Goal: Task Accomplishment & Management: Use online tool/utility

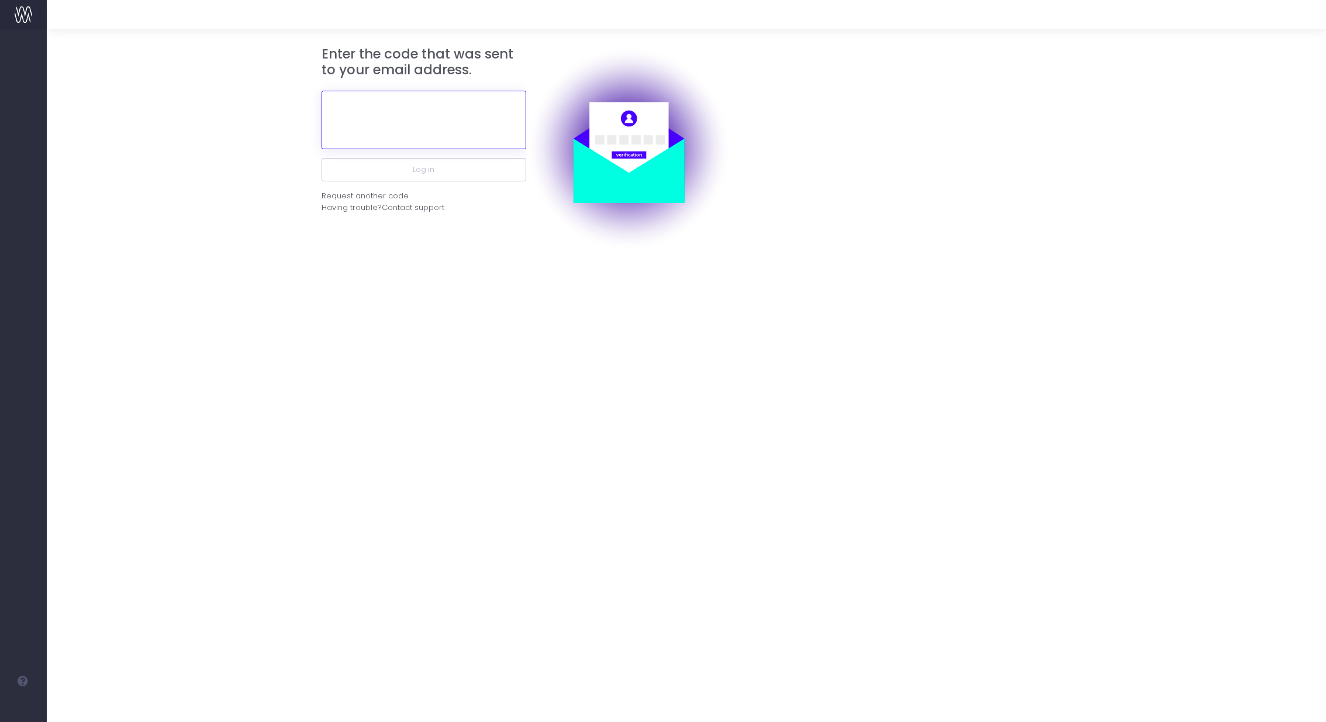
click at [404, 107] on input "text" at bounding box center [424, 120] width 205 height 58
paste input "666500"
type input "666500"
click at [322, 158] on button "Log in" at bounding box center [424, 169] width 205 height 23
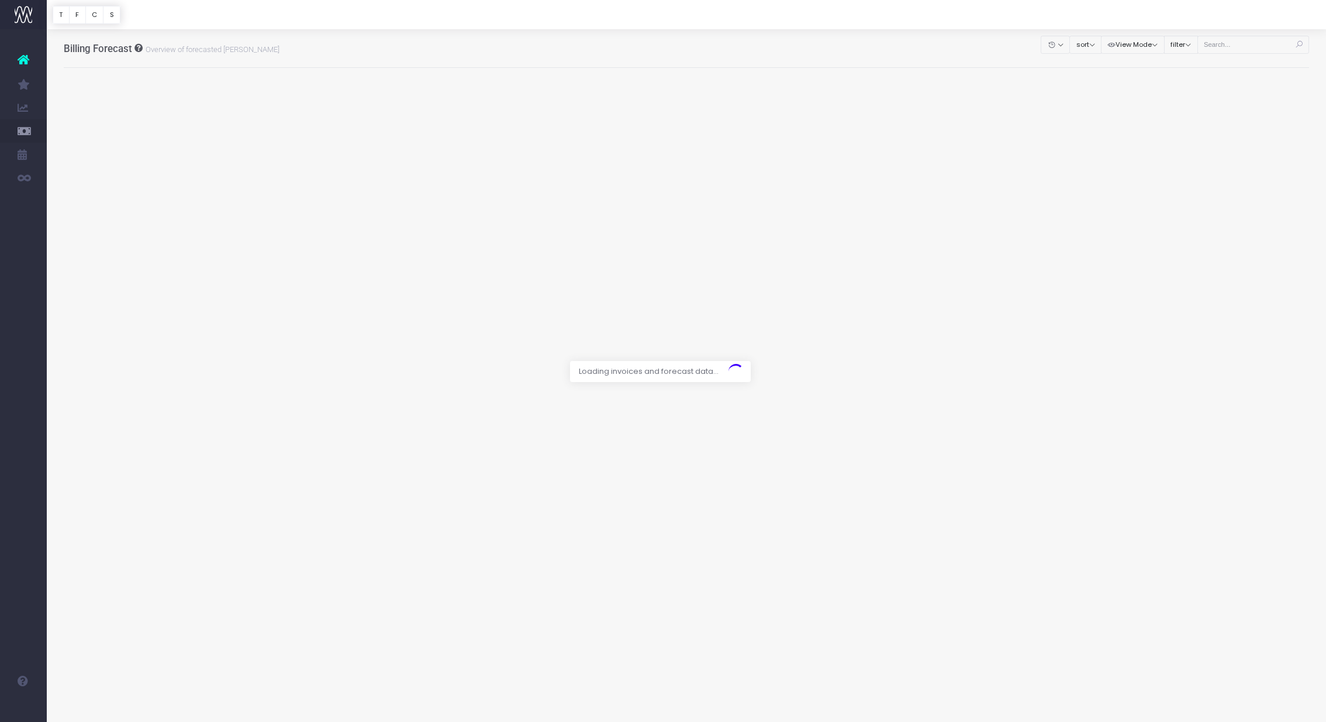
click at [530, 215] on div at bounding box center [663, 361] width 1326 height 722
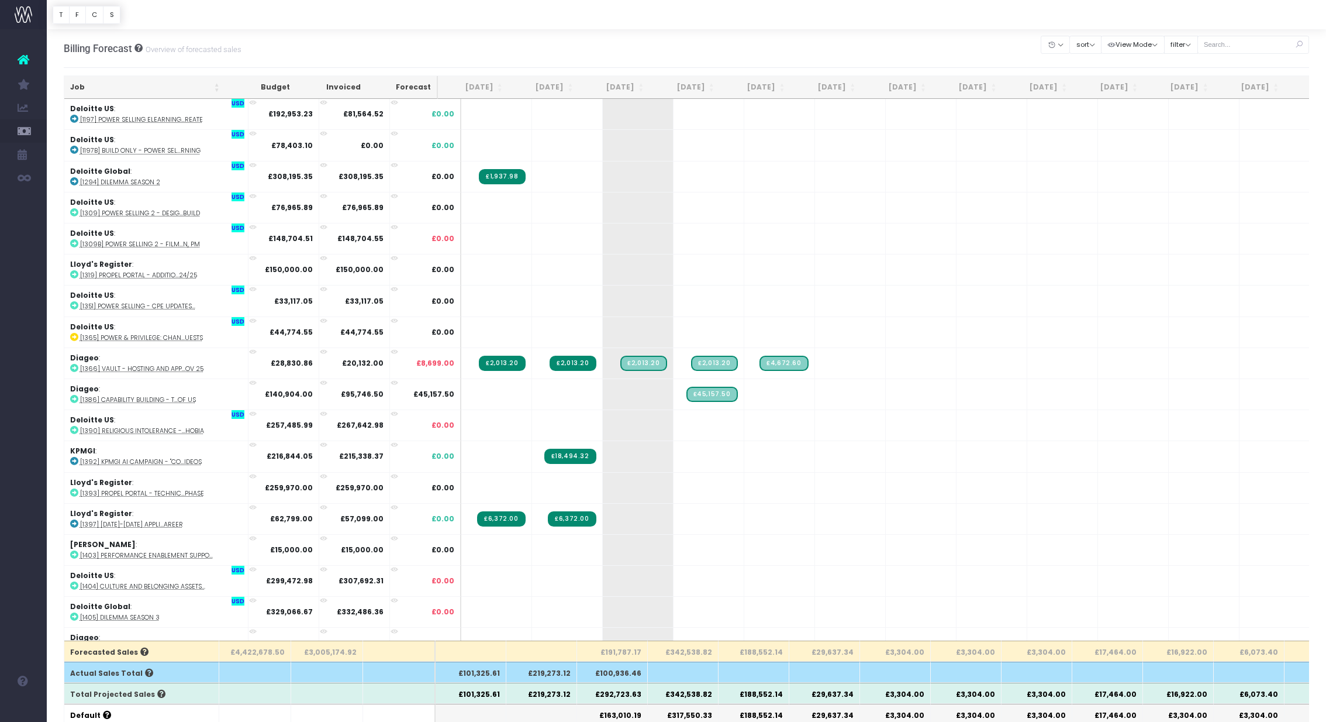
click at [538, 45] on div "Billing Forecast Overview of forecasted sales Clear Filters Hide [DATE] [DATE] …" at bounding box center [687, 48] width 1246 height 39
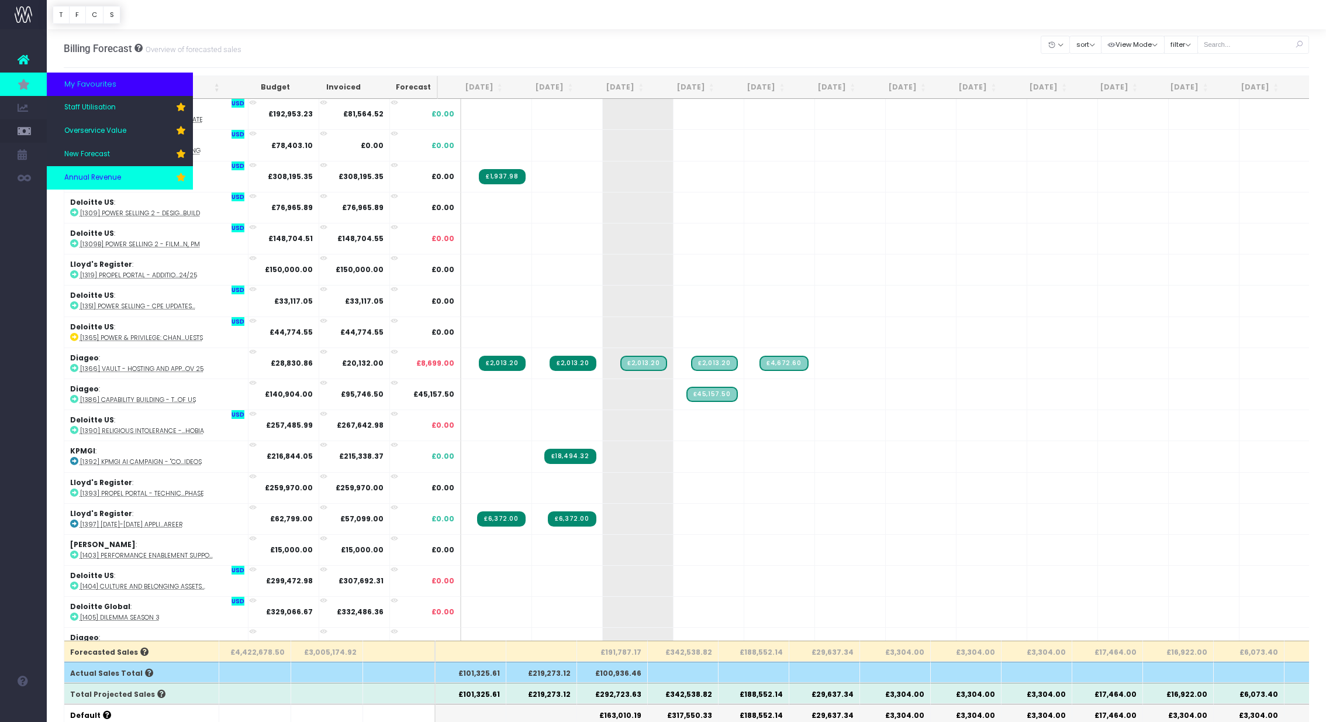
click at [115, 174] on span "Annual Revenue" at bounding box center [92, 178] width 57 height 11
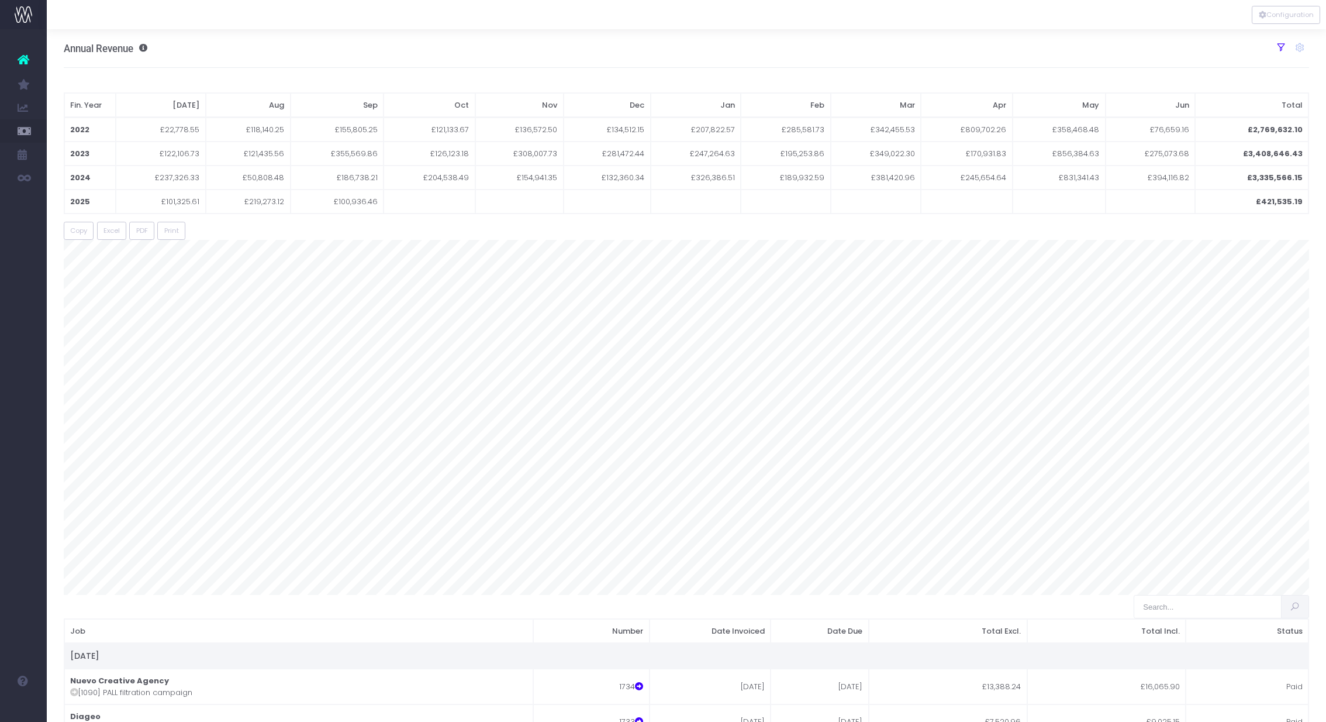
click at [1277, 49] on icon at bounding box center [1281, 47] width 11 height 11
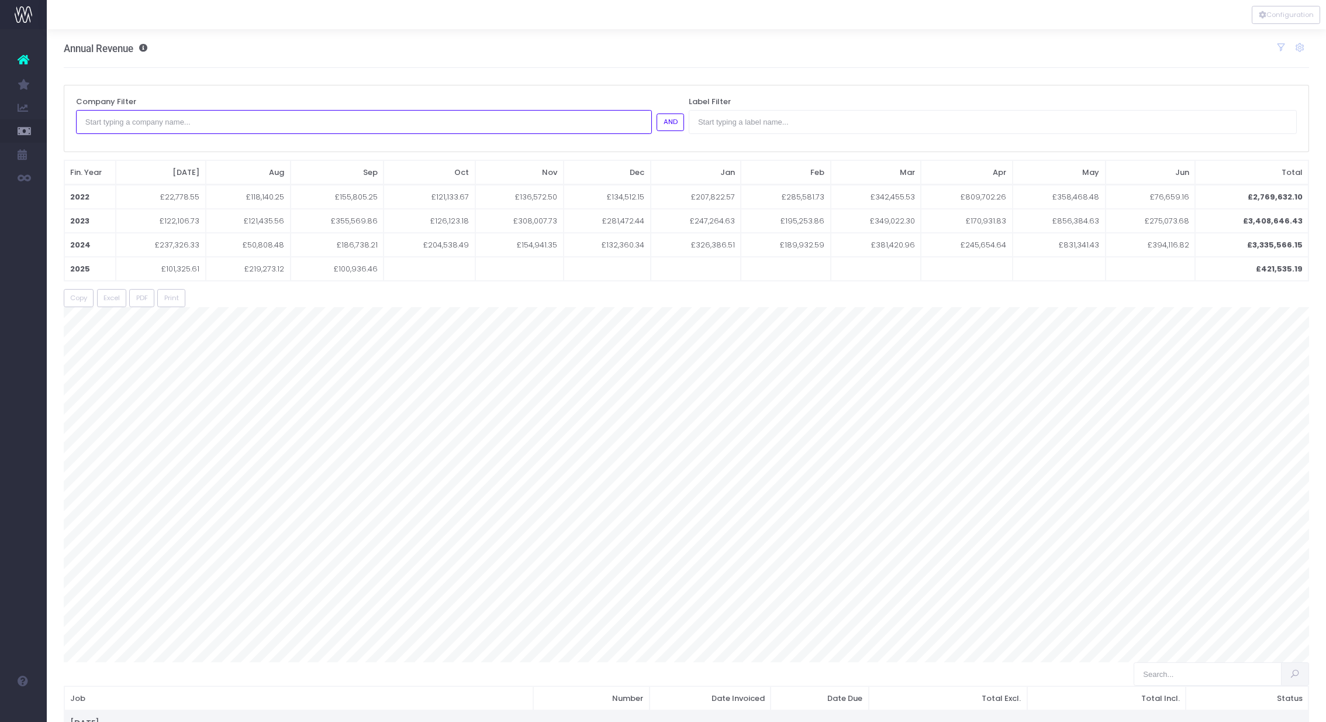
click at [220, 128] on input "text" at bounding box center [364, 121] width 576 height 23
type input "Deloitte Global"
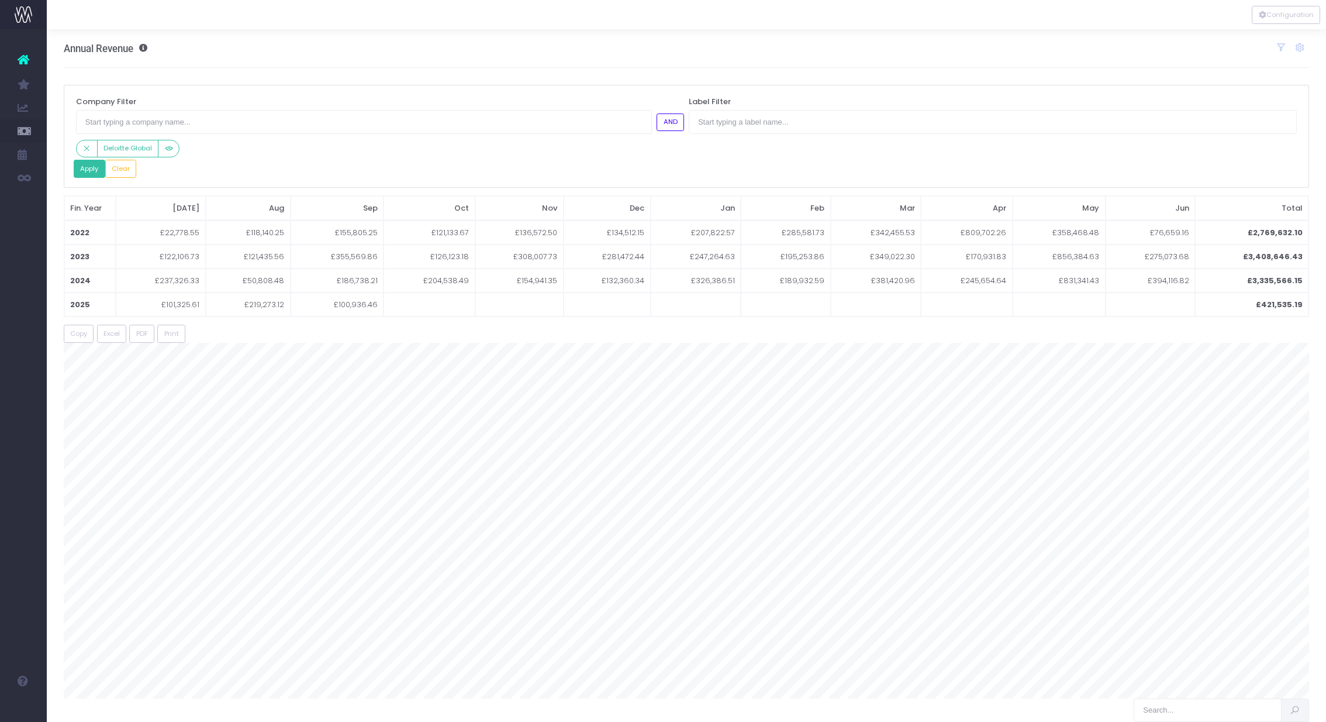
click at [92, 170] on button "Apply" at bounding box center [90, 169] width 32 height 18
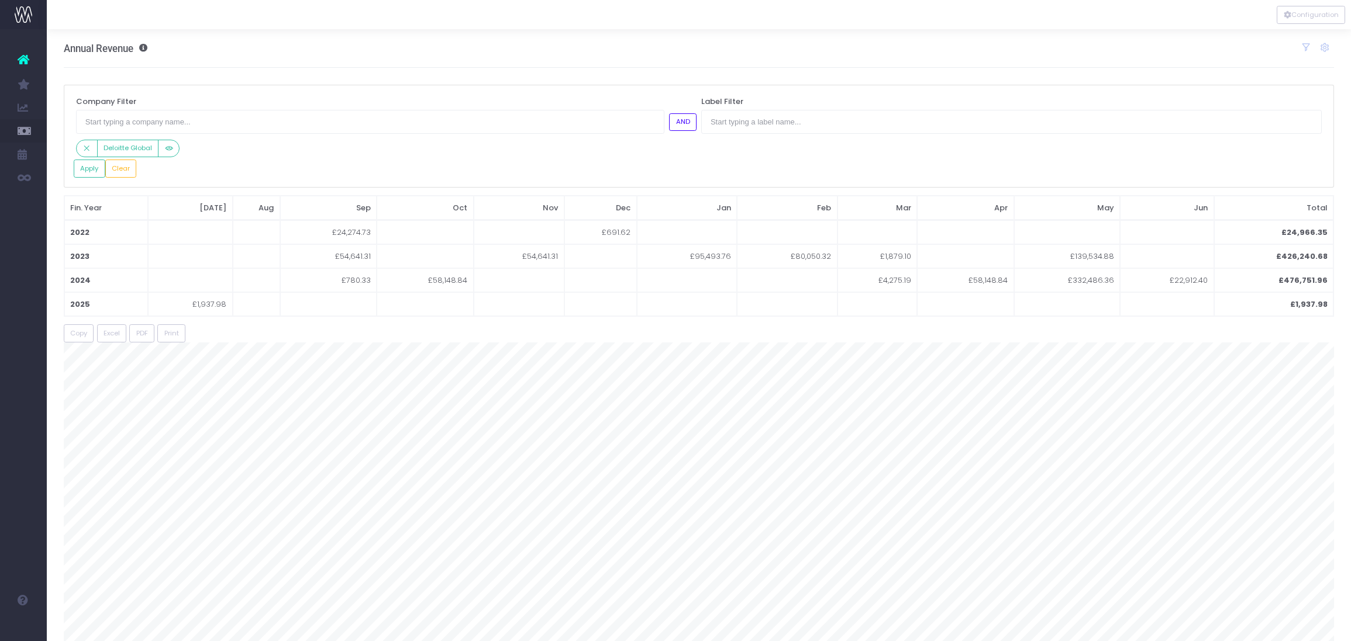
click at [264, 154] on div "Deloitte Global" at bounding box center [386, 149] width 620 height 18
click at [130, 180] on div "Company Filter AND Deloitte Global Label Filter Apply Clear" at bounding box center [699, 136] width 1271 height 103
click at [123, 172] on button "Clear" at bounding box center [121, 169] width 32 height 18
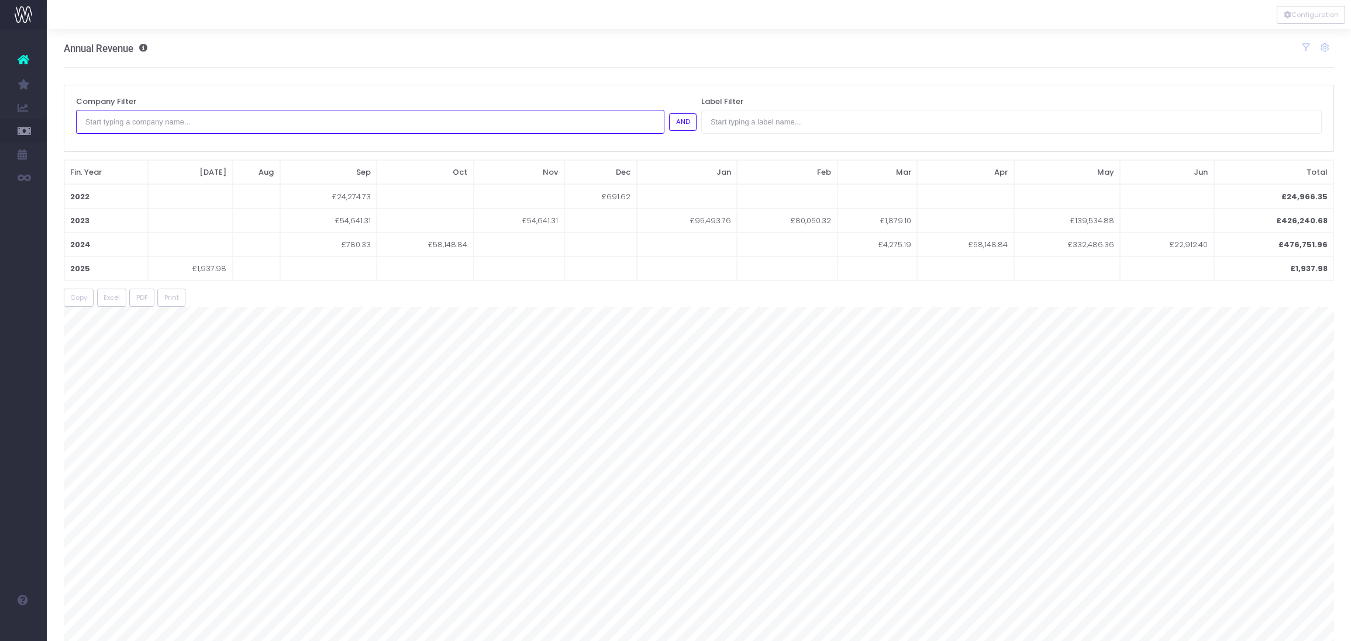
click at [142, 125] on input "text" at bounding box center [370, 121] width 588 height 23
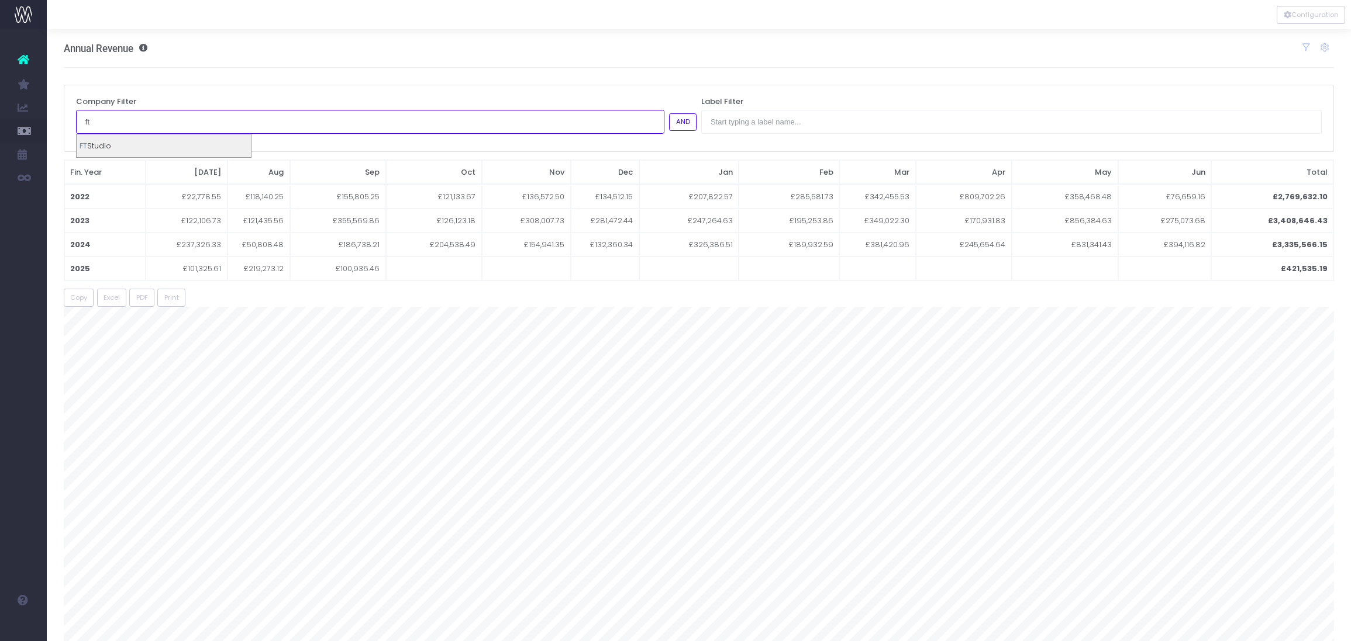
type input "ft"
click at [137, 147] on div "FT Studio" at bounding box center [164, 145] width 174 height 23
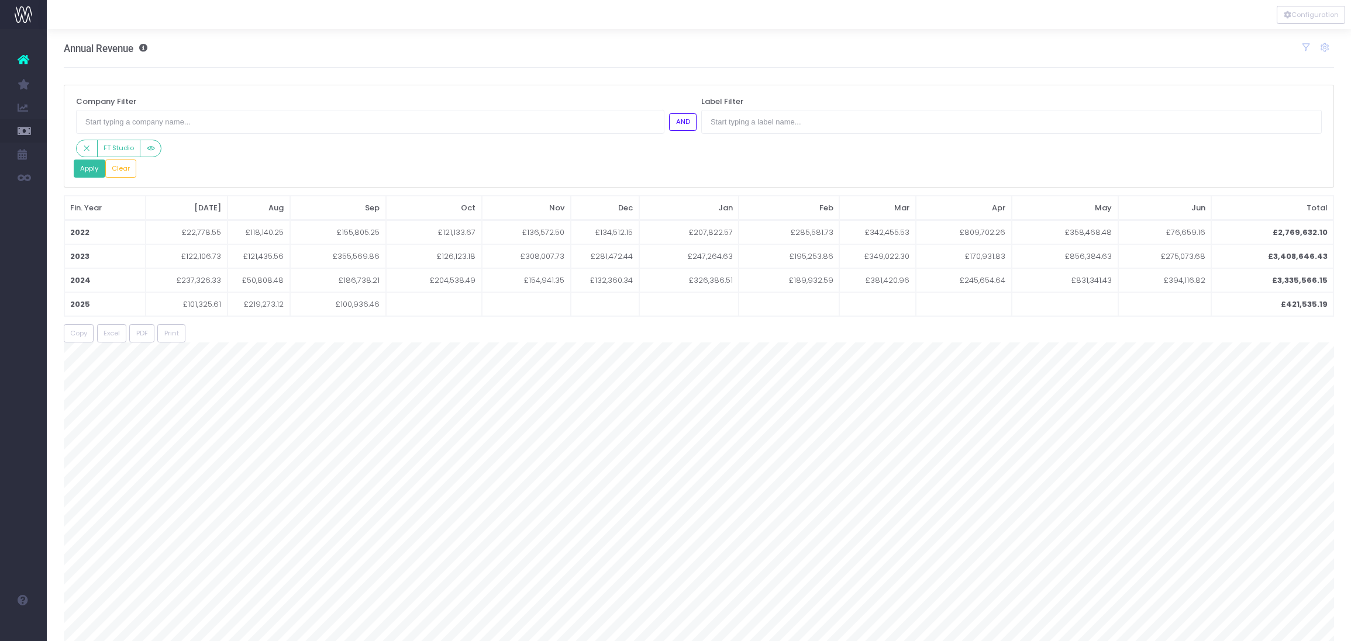
click at [99, 173] on button "Apply" at bounding box center [90, 169] width 32 height 18
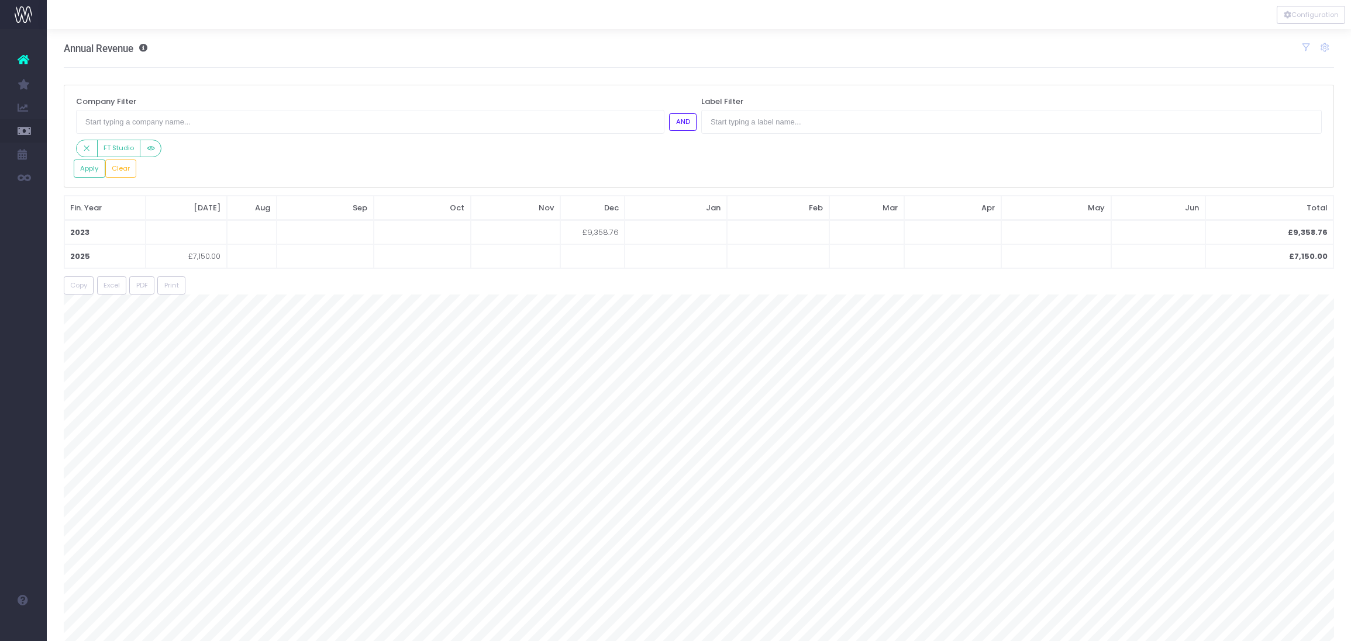
click at [182, 142] on div "FT Studio" at bounding box center [386, 149] width 620 height 18
